Goal: Check status: Check status

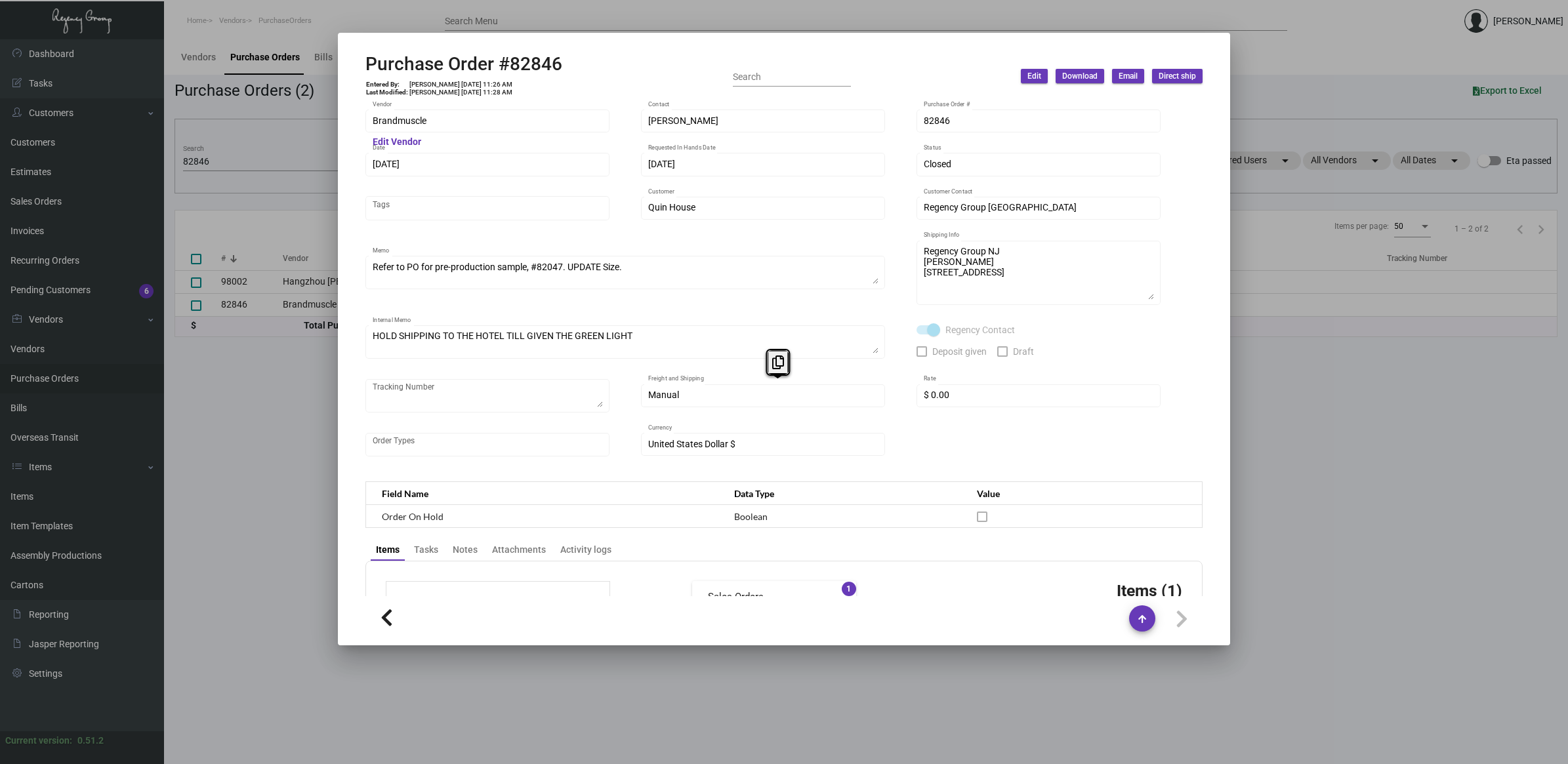
scroll to position [535, 0]
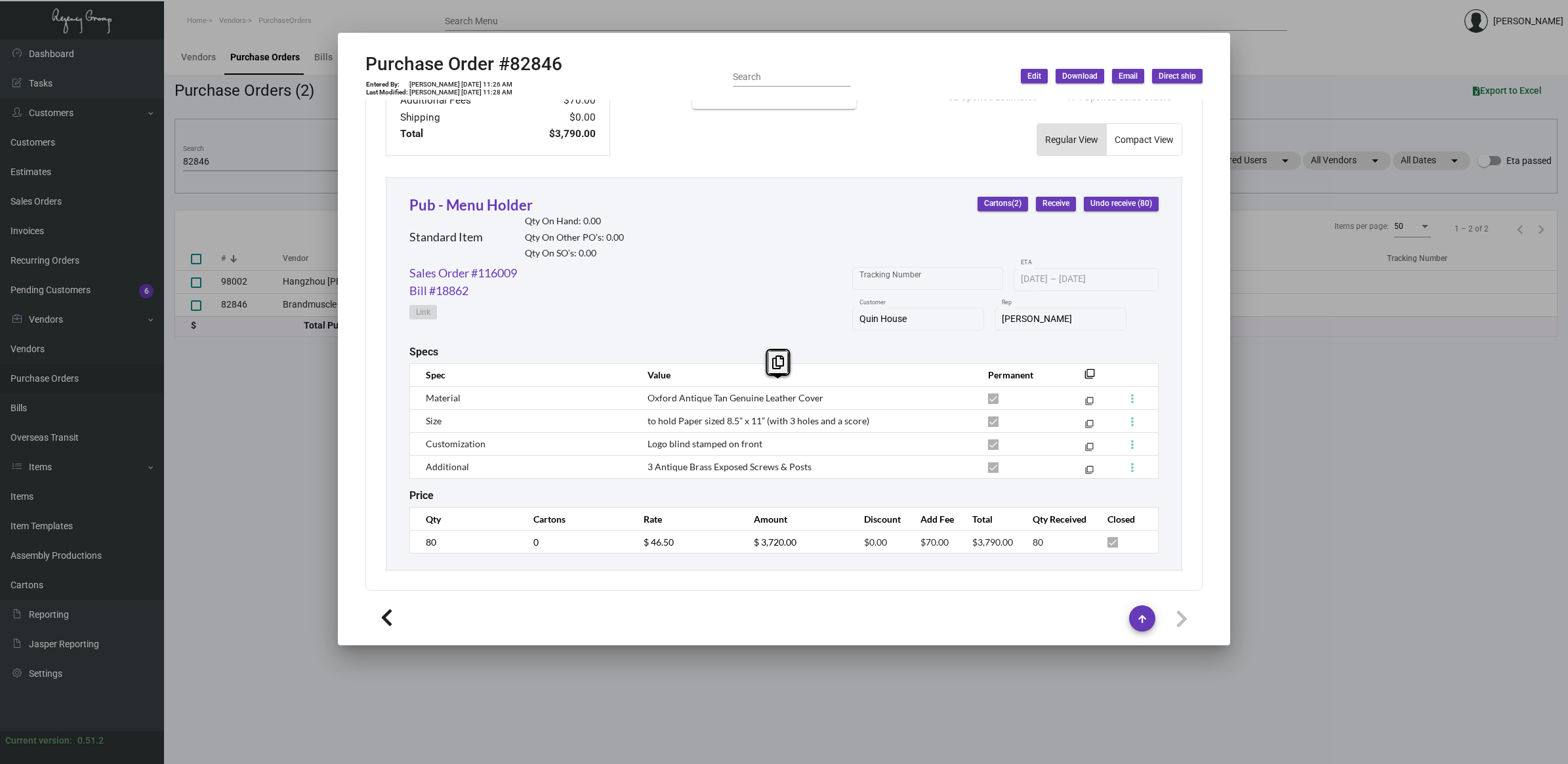
click at [303, 532] on div at bounding box center [784, 382] width 1568 height 764
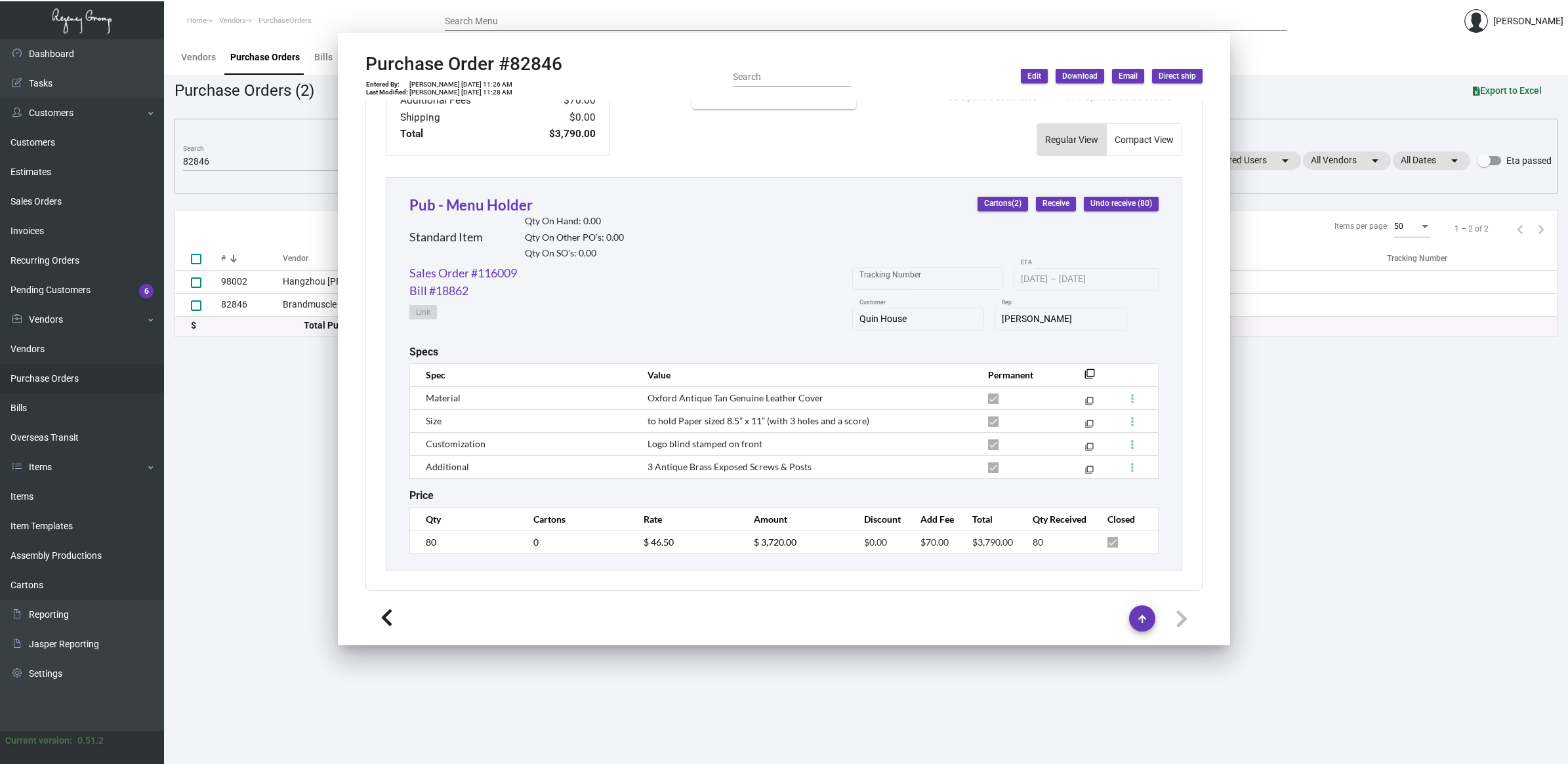
click at [303, 531] on main "Vendors Purchase Orders Bills Overseas Transit Purchase Orders (2) Export to Ex…" at bounding box center [866, 402] width 1404 height 725
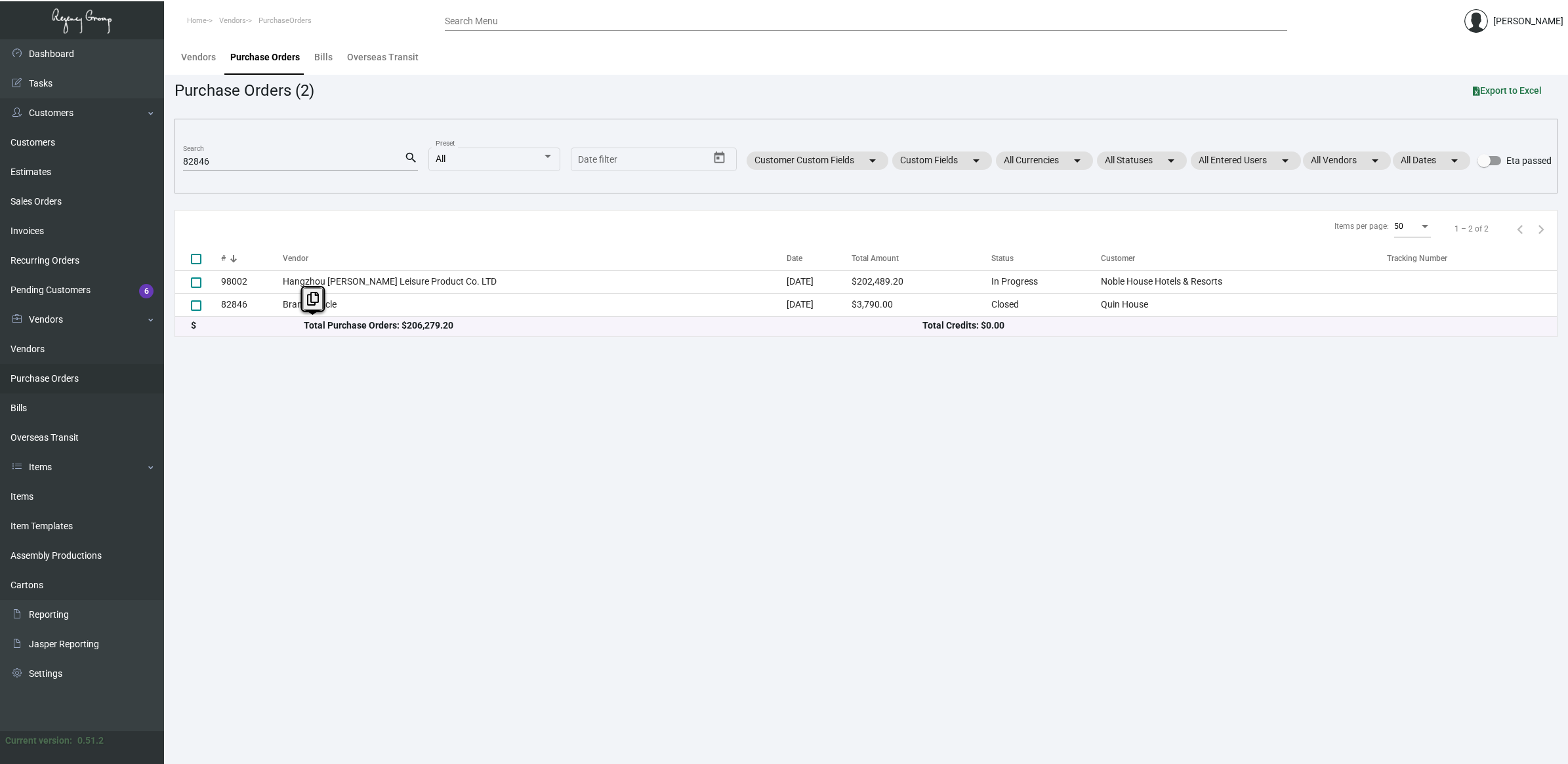
click at [303, 531] on main "Vendors Purchase Orders Bills Overseas Transit Purchase Orders (2) Export to Ex…" at bounding box center [866, 402] width 1404 height 725
click at [235, 152] on div "82846 Search" at bounding box center [293, 161] width 221 height 20
click at [228, 162] on input "82846" at bounding box center [293, 162] width 221 height 11
click at [228, 161] on input "82846" at bounding box center [293, 162] width 221 height 11
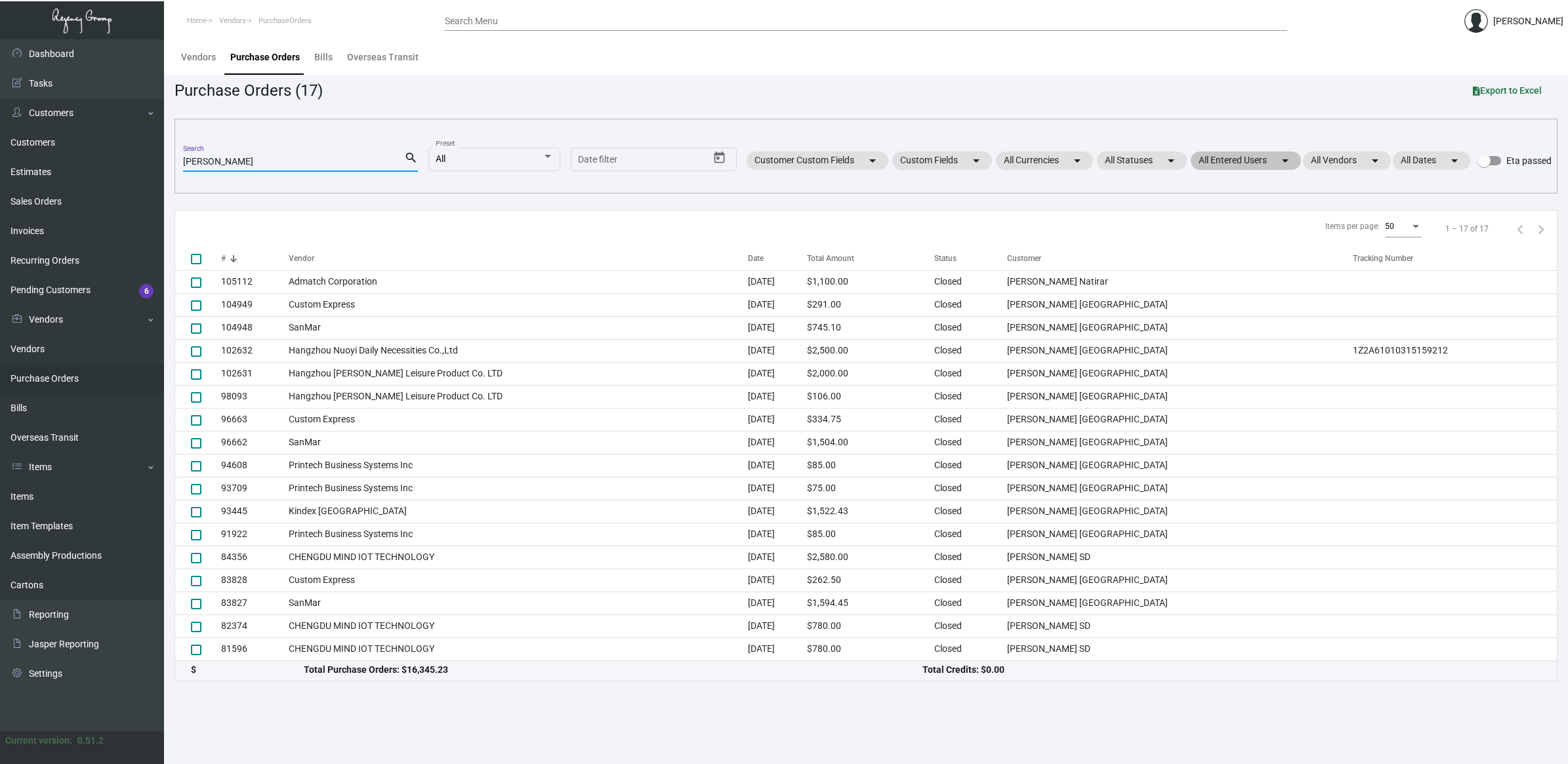
type input "[PERSON_NAME]"
click at [1273, 159] on mat-chip "All Entered Users arrow_drop_down" at bounding box center [1246, 161] width 110 height 19
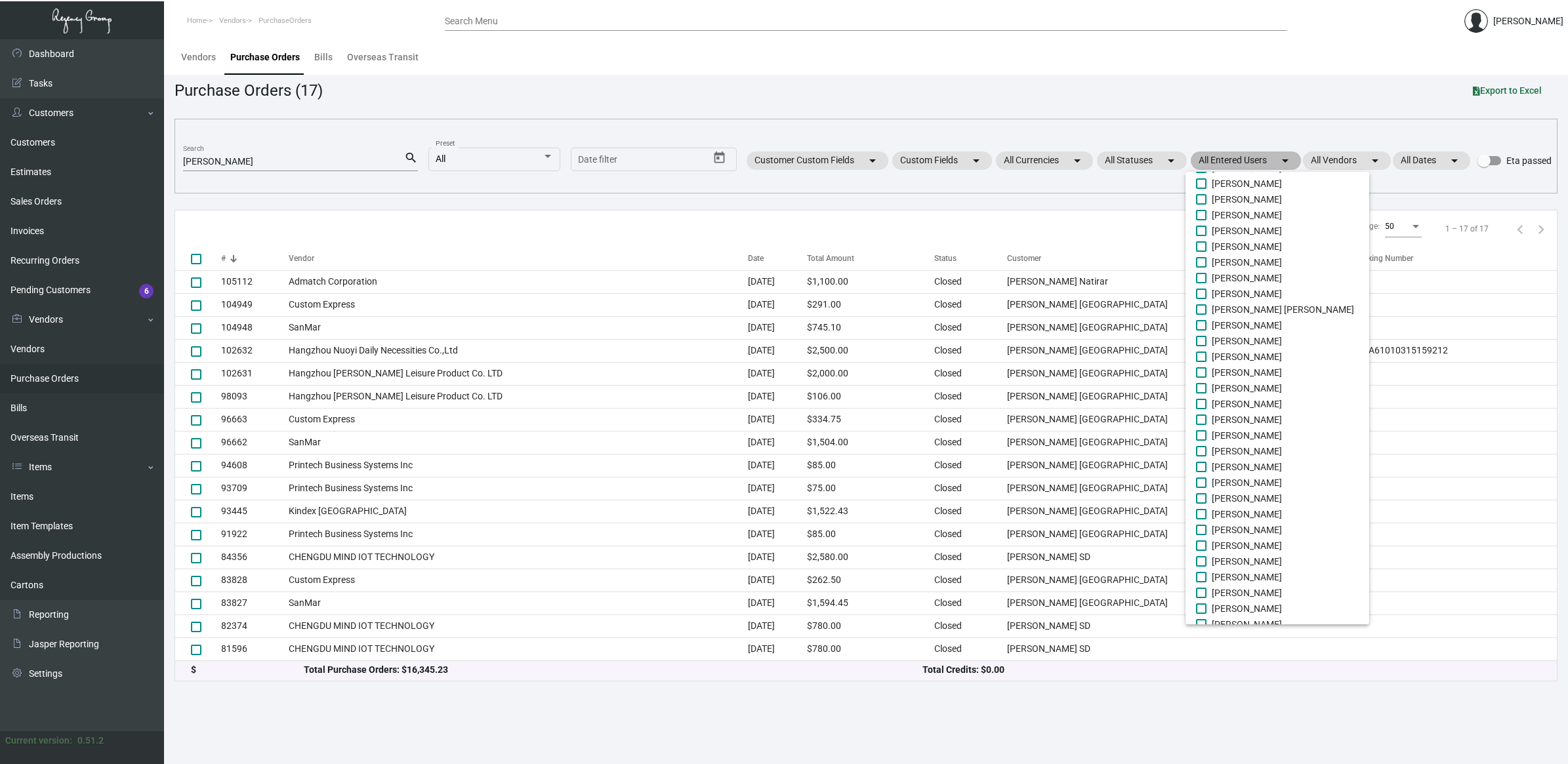
scroll to position [0, 0]
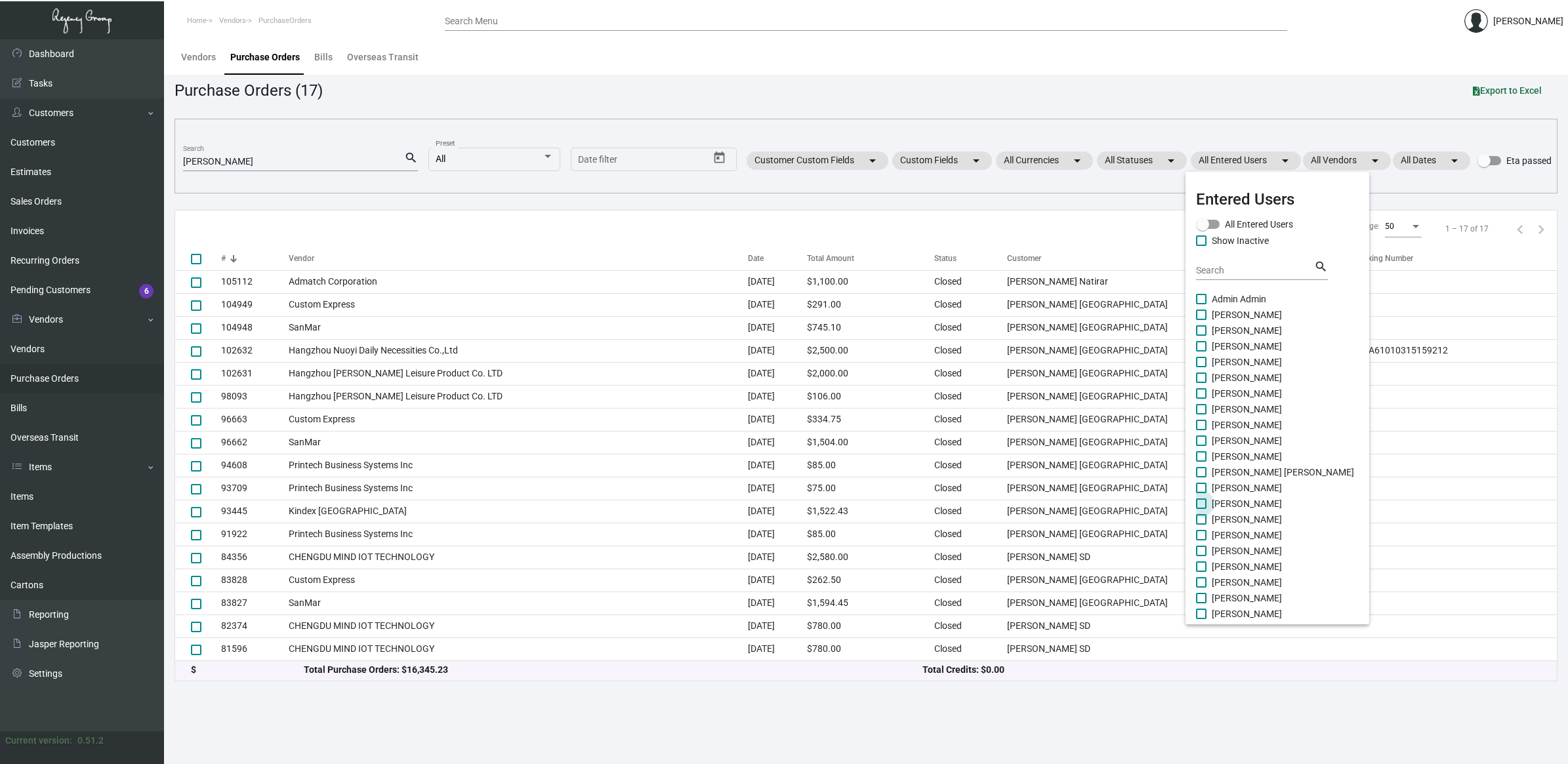
click at [1238, 500] on span "[PERSON_NAME]" at bounding box center [1247, 504] width 70 height 16
click at [1201, 509] on input "[PERSON_NAME]" at bounding box center [1200, 509] width 1 height 1
checkbox input "true"
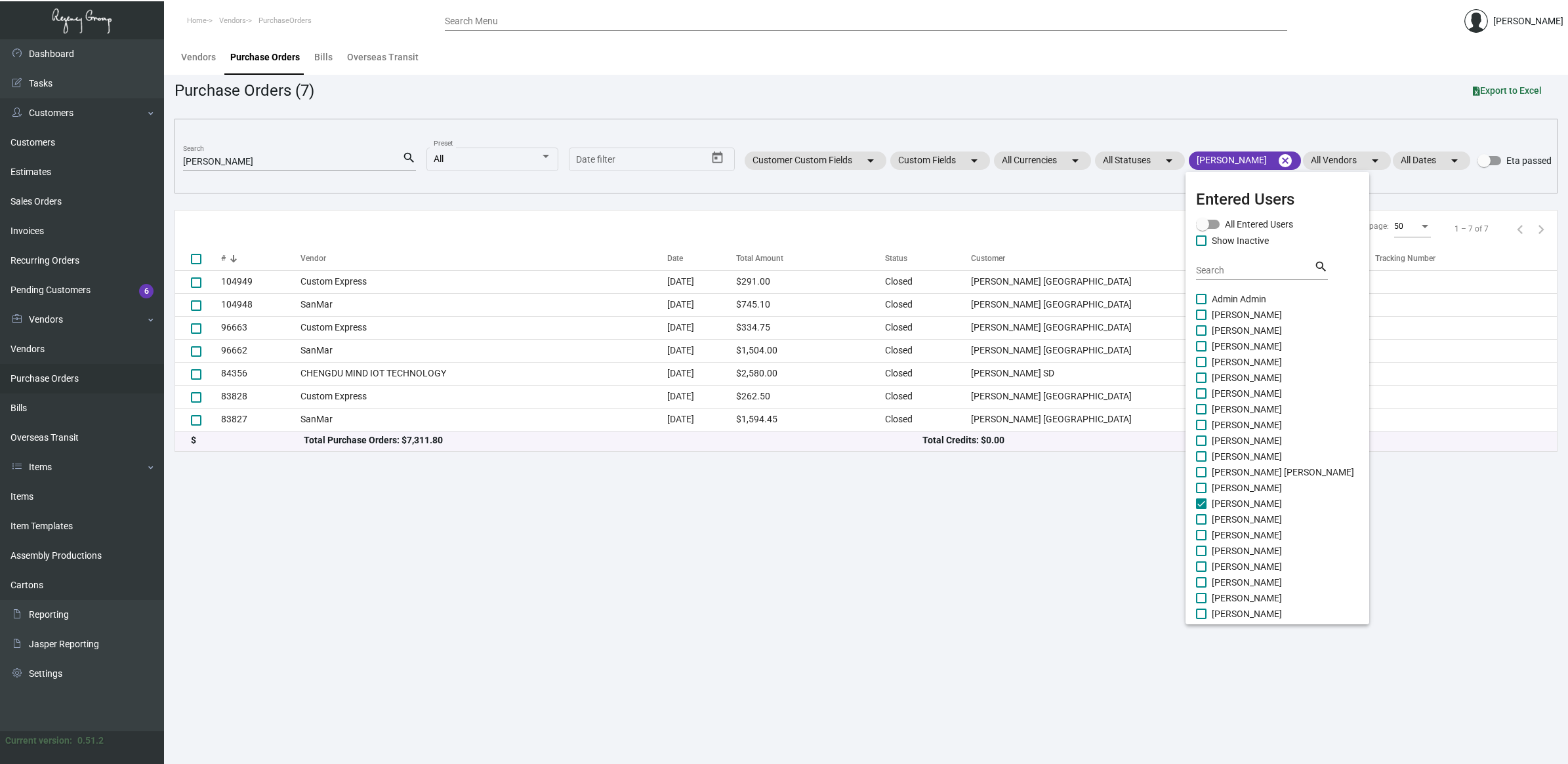
click at [955, 696] on div at bounding box center [784, 382] width 1568 height 764
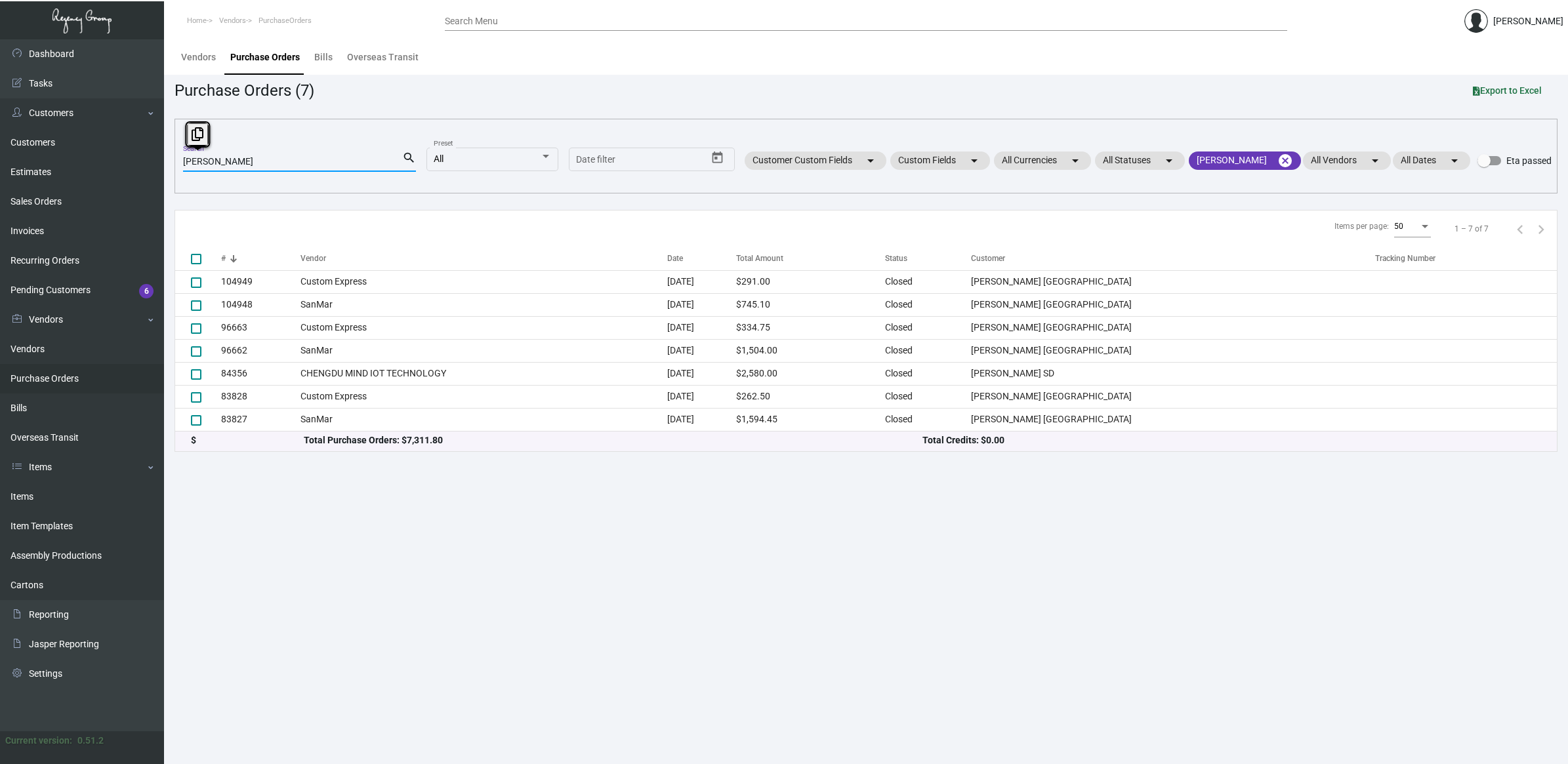
drag, startPoint x: 250, startPoint y: 163, endPoint x: -242, endPoint y: 120, distance: 493.9
click at [0, 120] on html "Home Vendors PurchaseOrders Search Menu [PERSON_NAME] Dashboard Dashboard Tasks…" at bounding box center [784, 382] width 1568 height 764
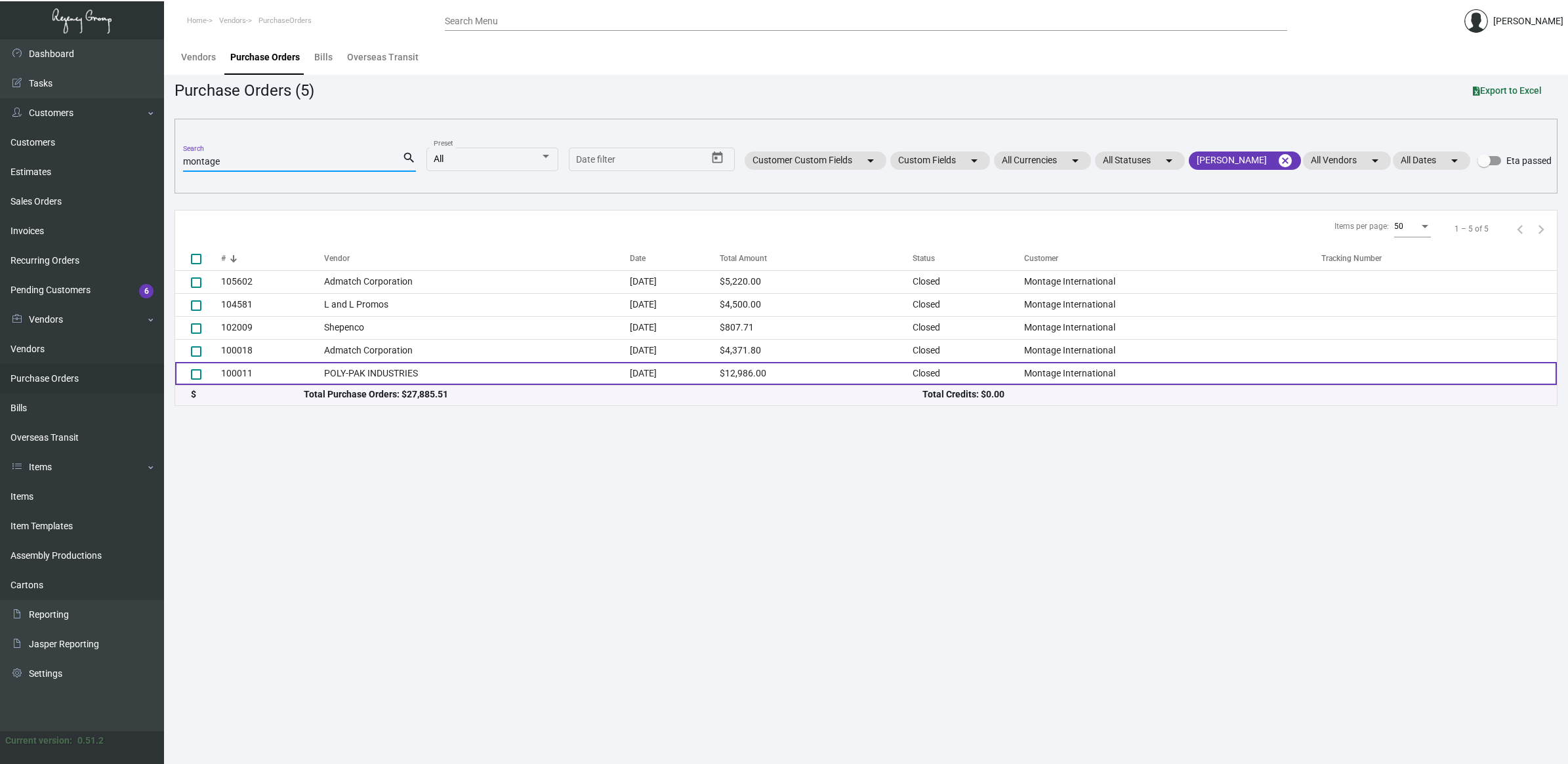
type input "montage"
click at [440, 366] on td "POLY-PAK INDUSTRIES" at bounding box center [477, 373] width 306 height 23
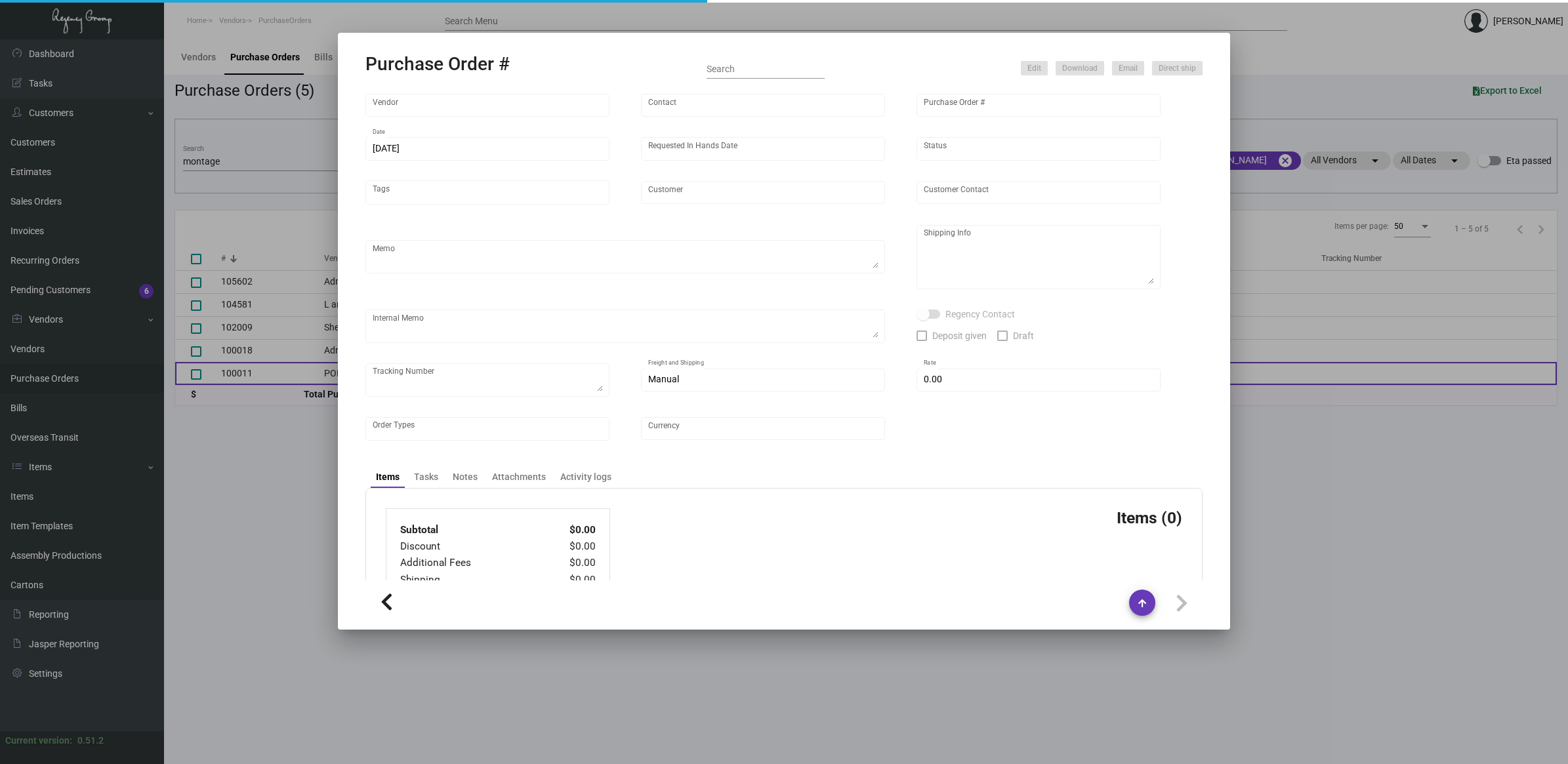
type input "POLY-PAK INDUSTRIES"
type input "[PERSON_NAME]"
type input "100011"
type input "[DATE]"
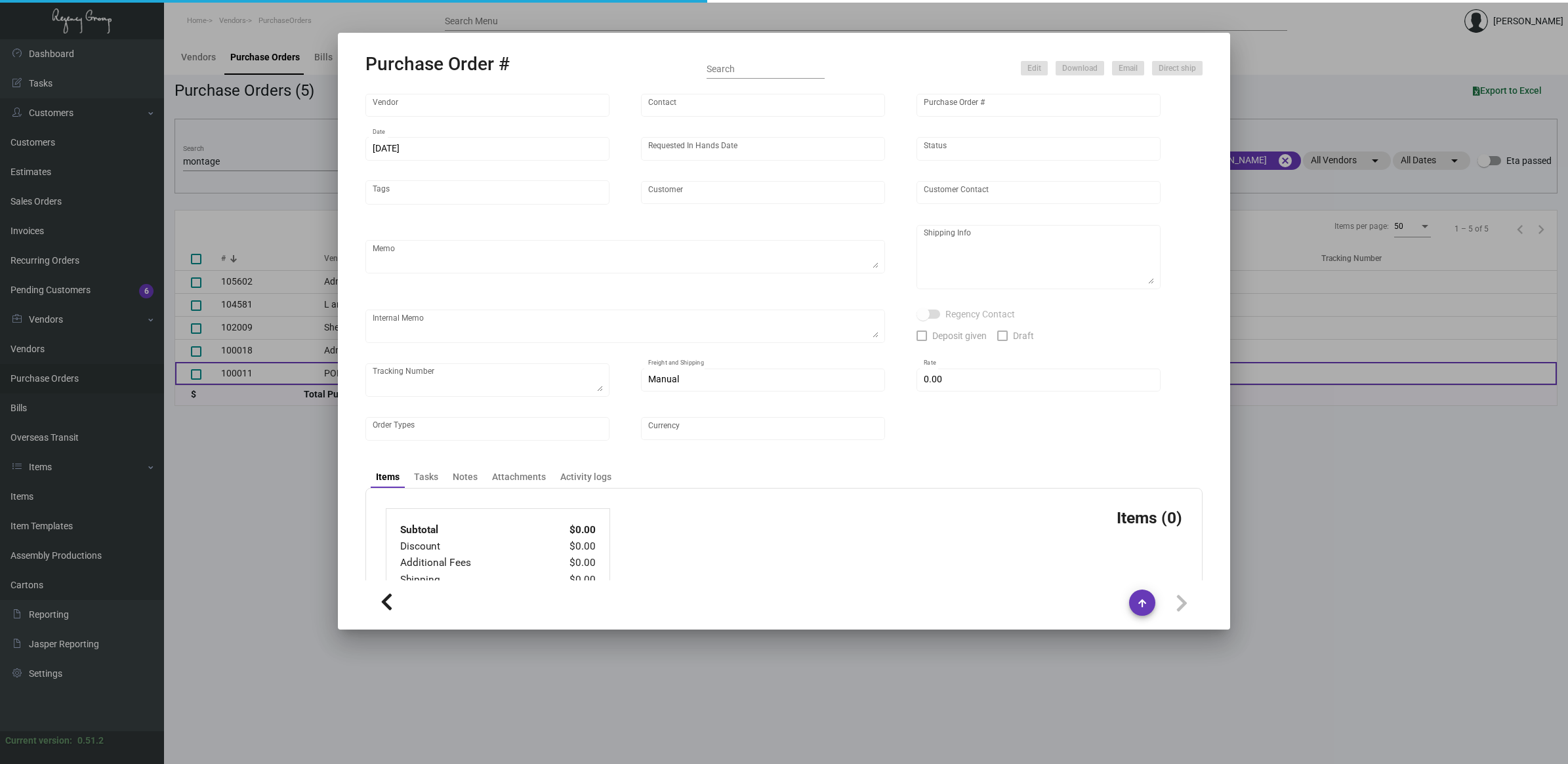
type input "Montage International"
type textarea "Please confirm freight costs before shipping."
type textarea "Regency Group LA [STREET_ADDRESS]"
type textarea "9/19 - 4 pallets, Fast Fre9ight- clearlane trans $1,050.00 - 113477"
checkbox input "true"
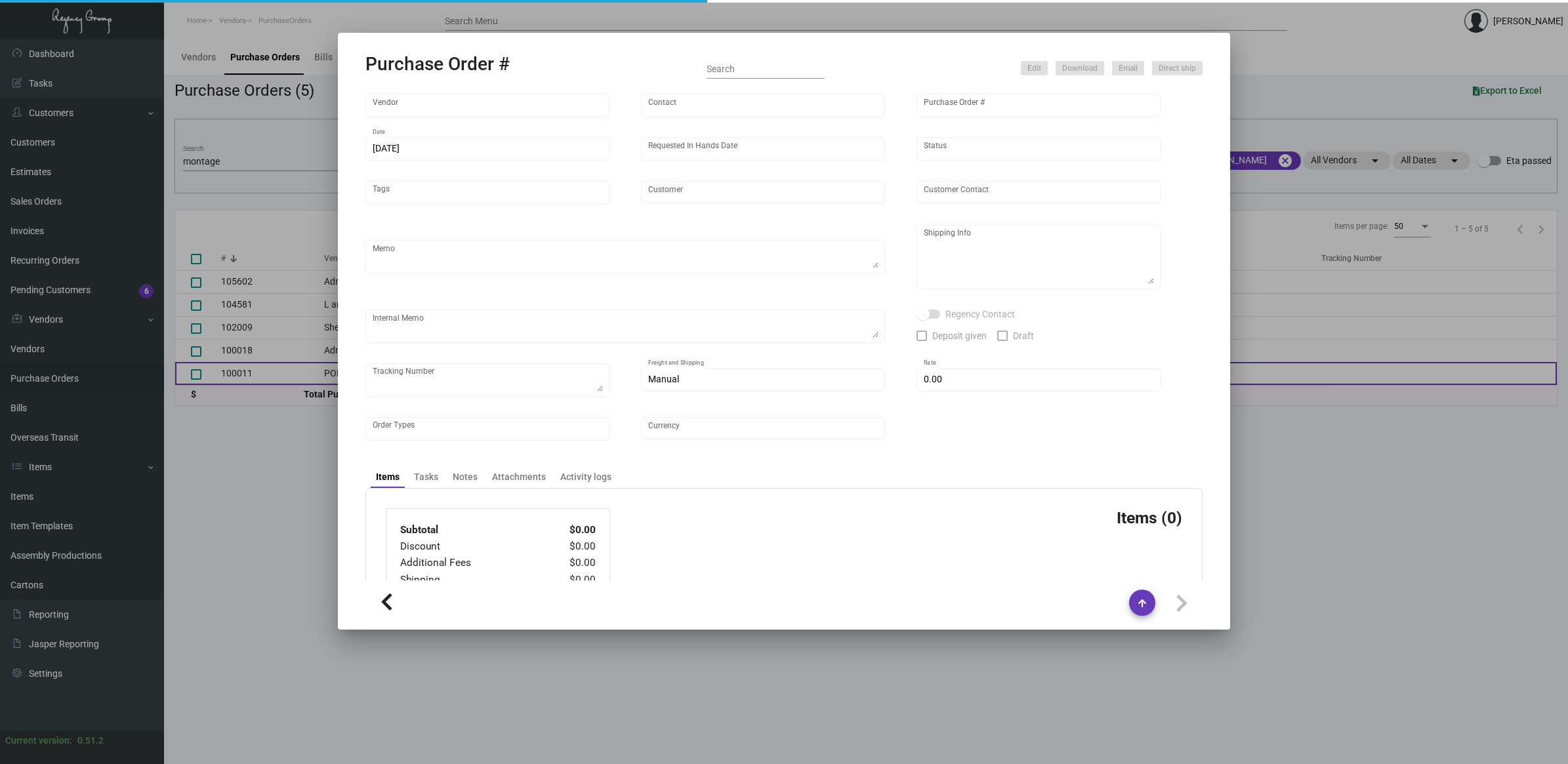
type input "$ 0.00"
type input "United States Dollar $"
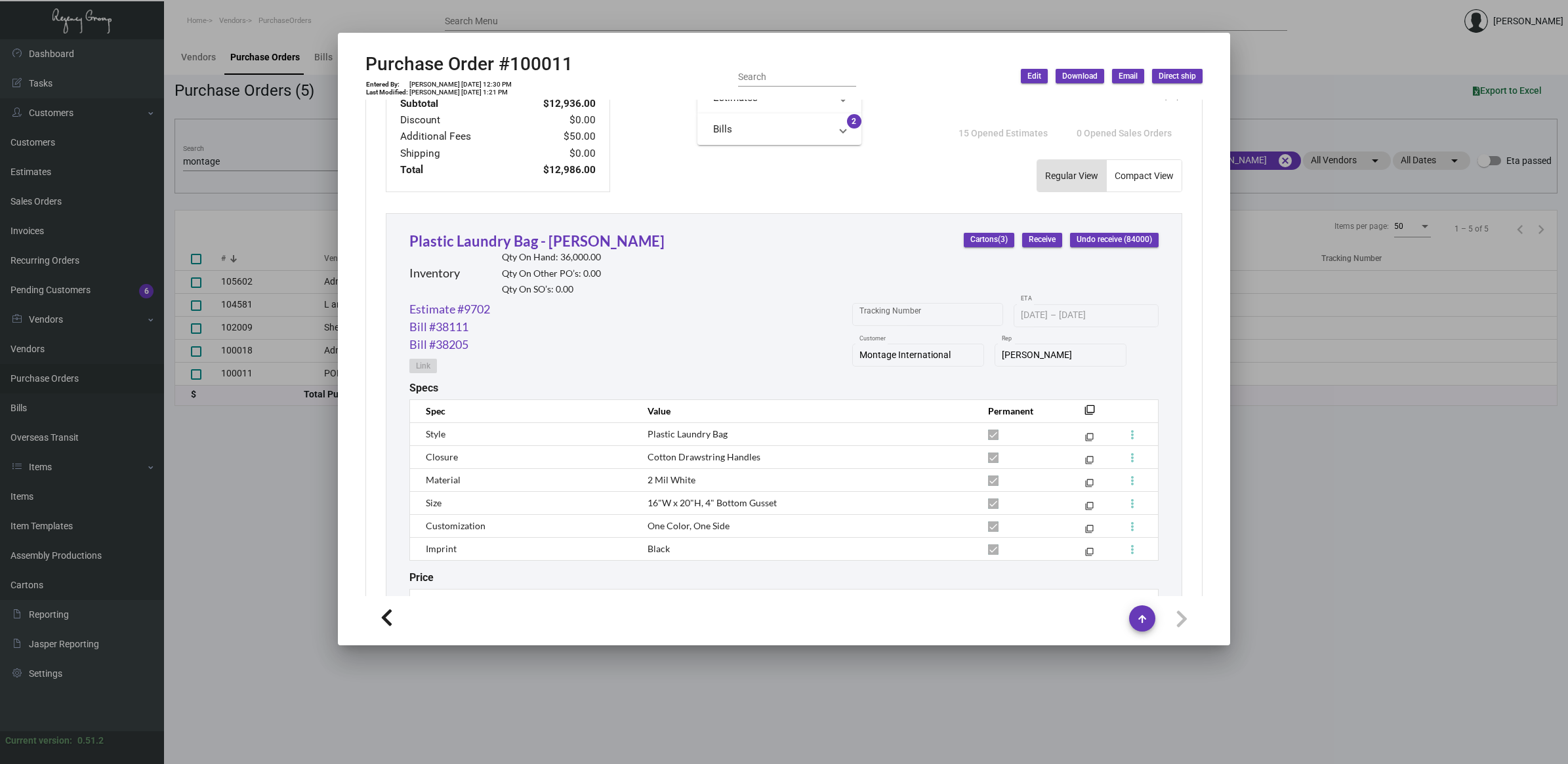
scroll to position [417, 0]
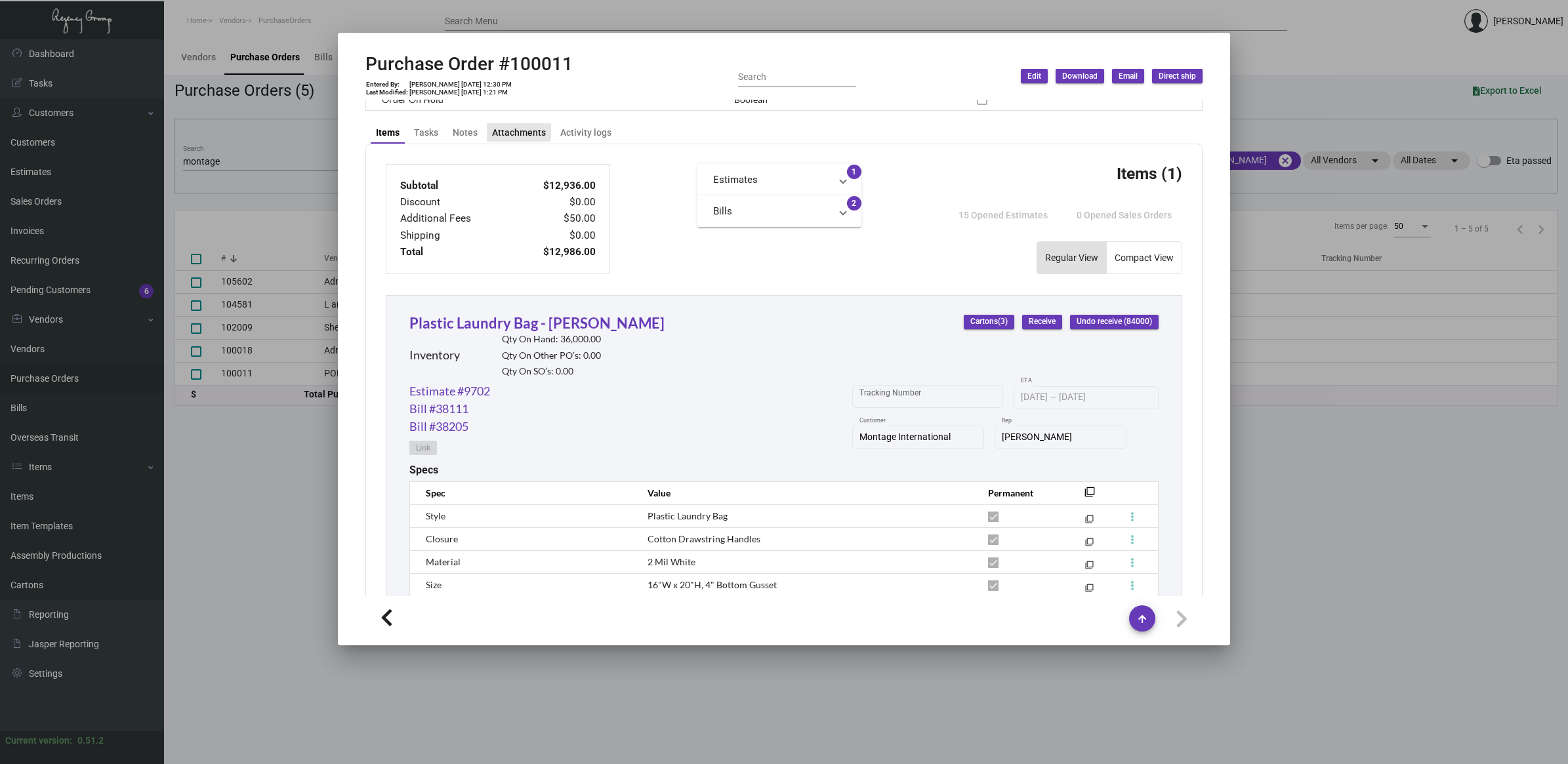
click at [493, 126] on div "Attachments" at bounding box center [518, 132] width 54 height 14
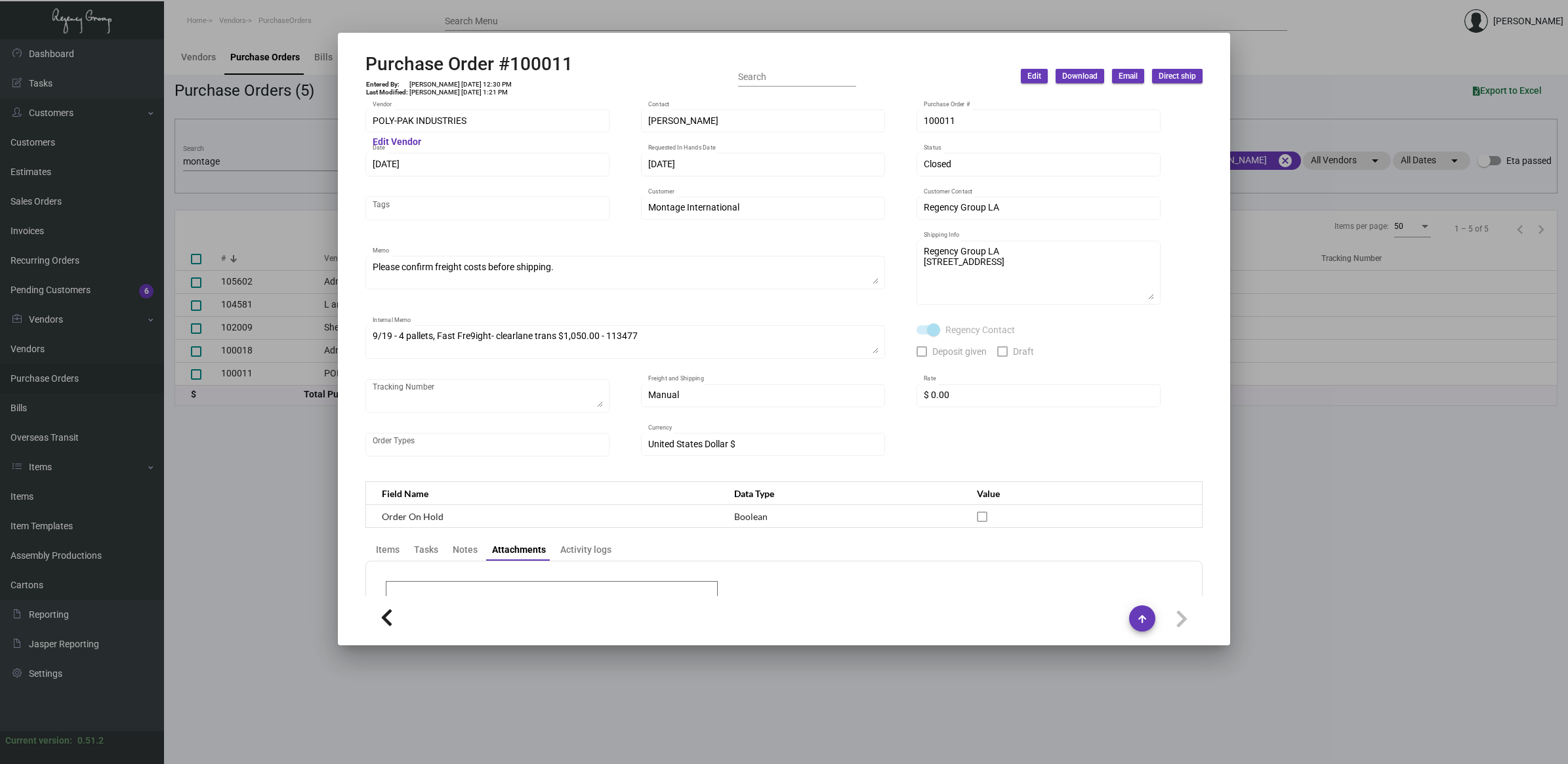
scroll to position [215, 0]
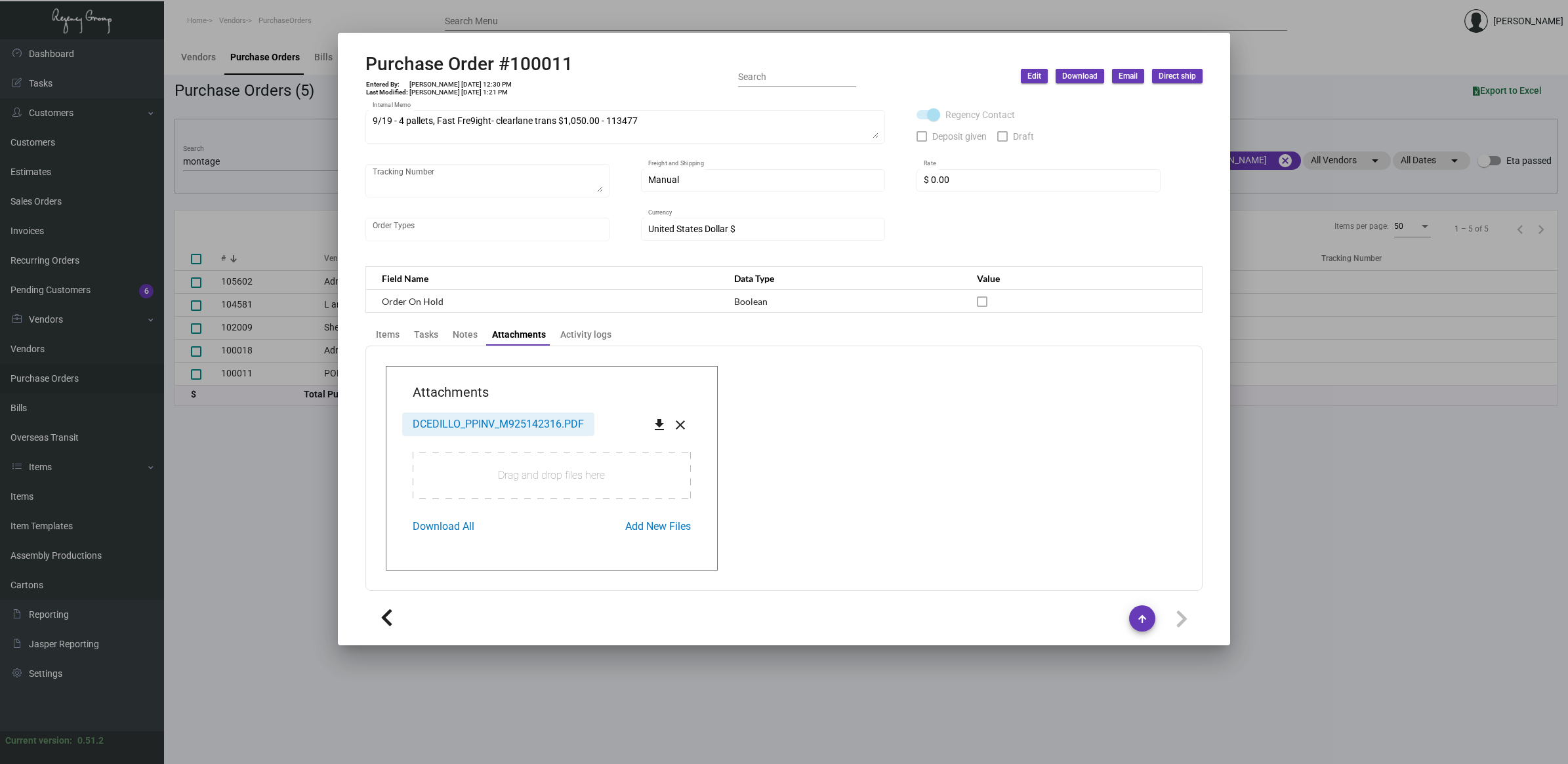
click at [503, 420] on span "DCEDILLO_PPINV_M925142316.PDF" at bounding box center [498, 423] width 171 height 12
click at [243, 535] on div at bounding box center [784, 382] width 1568 height 764
